Goal: Task Accomplishment & Management: Manage account settings

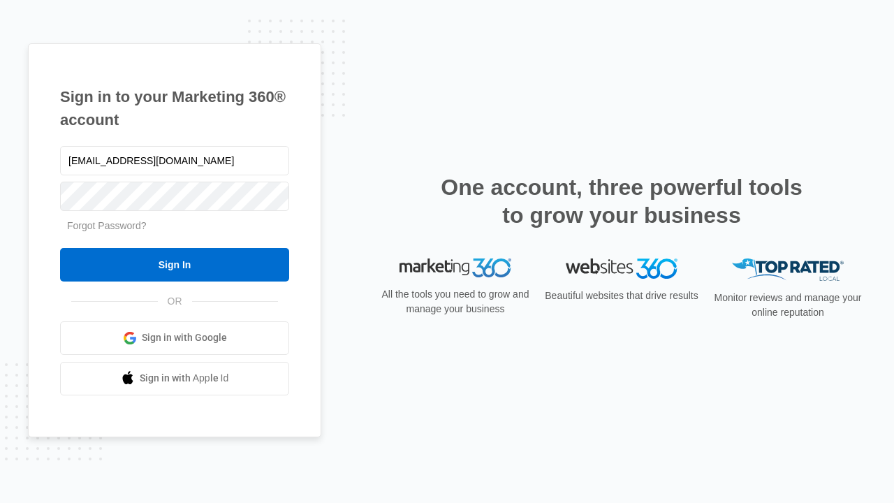
type input "[EMAIL_ADDRESS][DOMAIN_NAME]"
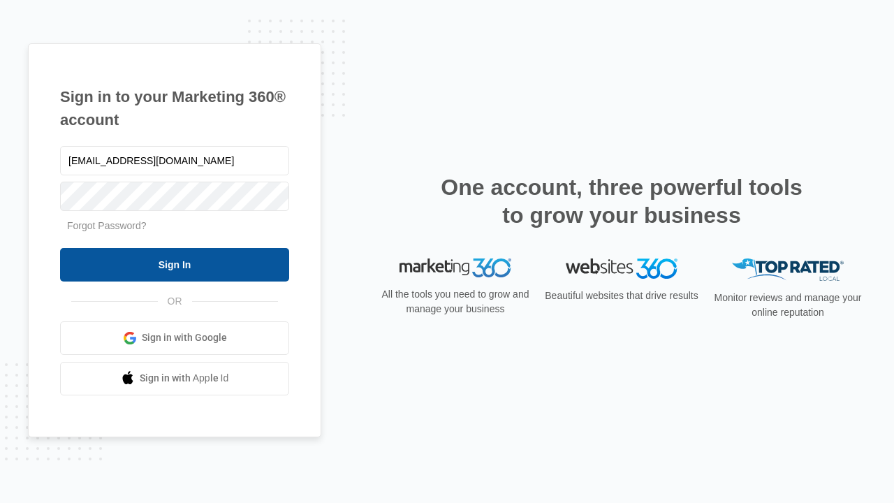
click at [175, 264] on input "Sign In" at bounding box center [174, 265] width 229 height 34
